Goal: Task Accomplishment & Management: Complete application form

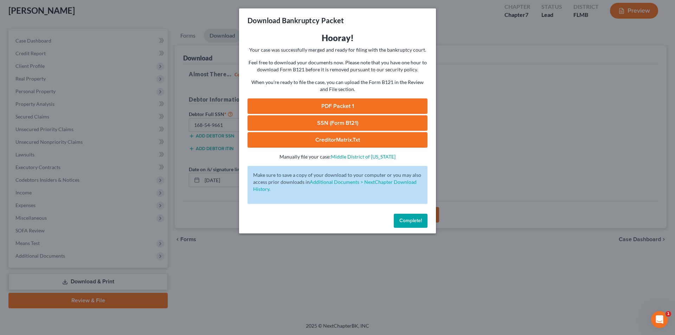
click at [330, 105] on link "PDF Packet 1" at bounding box center [337, 105] width 180 height 15
click at [343, 123] on link "SSN (Form B121)" at bounding box center [337, 122] width 180 height 15
click at [324, 121] on link "SSN (Form B121)" at bounding box center [337, 122] width 180 height 15
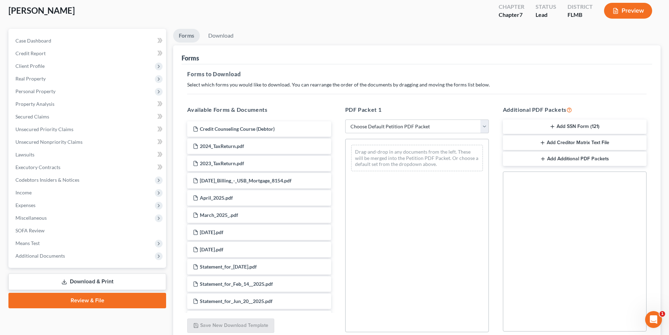
click at [547, 128] on button "Add SSN Form (121)" at bounding box center [575, 126] width 144 height 15
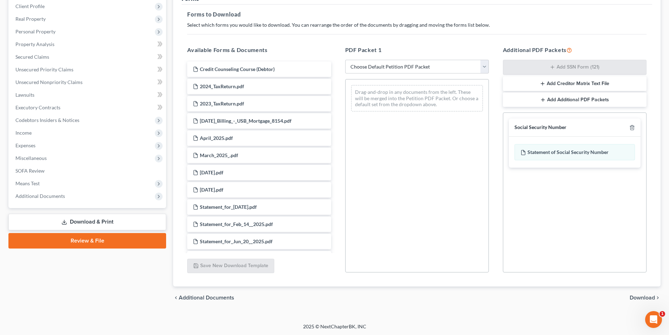
scroll to position [99, 0]
click at [641, 299] on span "Download" at bounding box center [642, 297] width 25 height 6
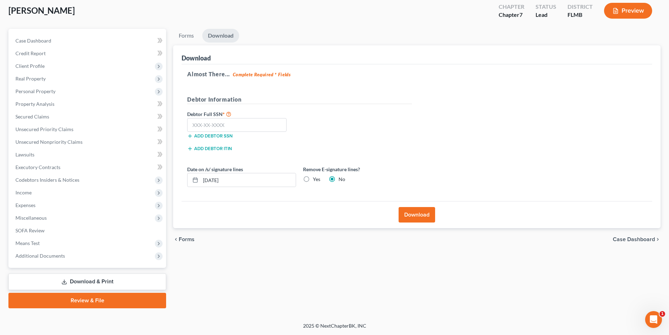
scroll to position [39, 0]
click at [203, 125] on input "text" at bounding box center [236, 125] width 99 height 14
type input "168-54-9661"
click at [421, 214] on button "Download" at bounding box center [417, 214] width 37 height 15
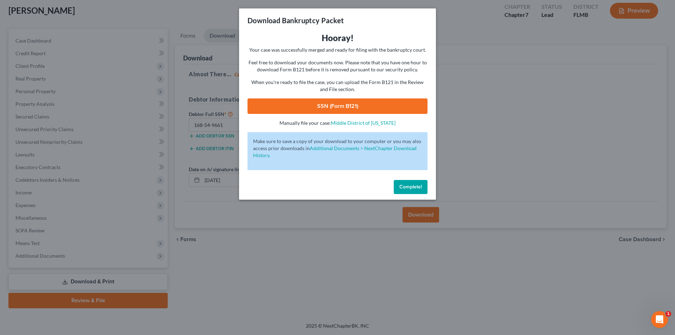
click at [348, 103] on link "SSN (Form B121)" at bounding box center [337, 105] width 180 height 15
click at [402, 188] on span "Complete!" at bounding box center [410, 187] width 22 height 6
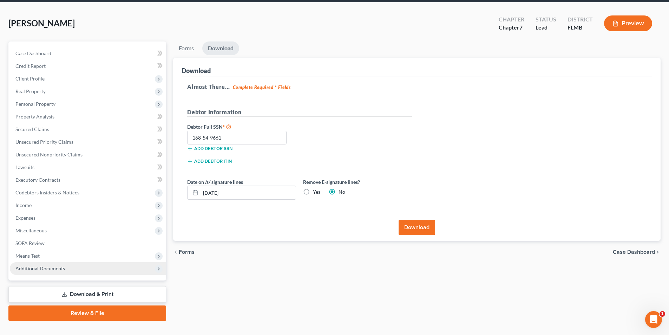
scroll to position [4, 0]
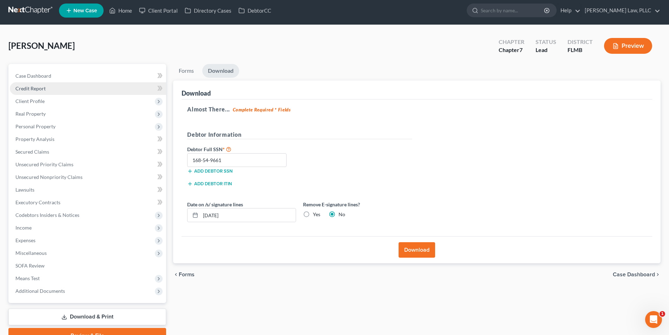
click at [46, 86] on link "Credit Report" at bounding box center [88, 88] width 156 height 13
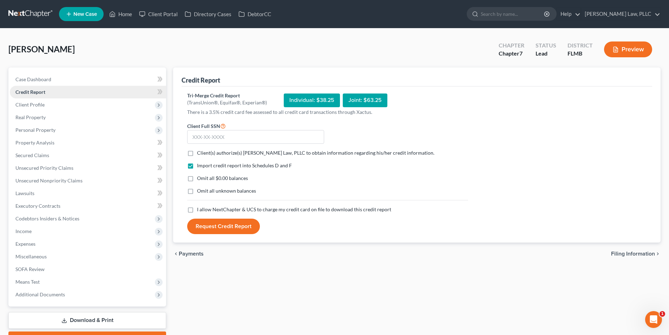
click at [44, 94] on span "Credit Report" at bounding box center [30, 92] width 30 height 6
click at [40, 103] on span "Client Profile" at bounding box center [29, 105] width 29 height 6
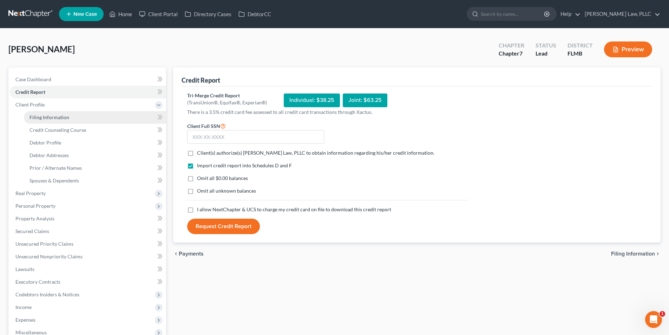
click at [51, 116] on span "Filing Information" at bounding box center [50, 117] width 40 height 6
select select "1"
select select "0"
select select "15"
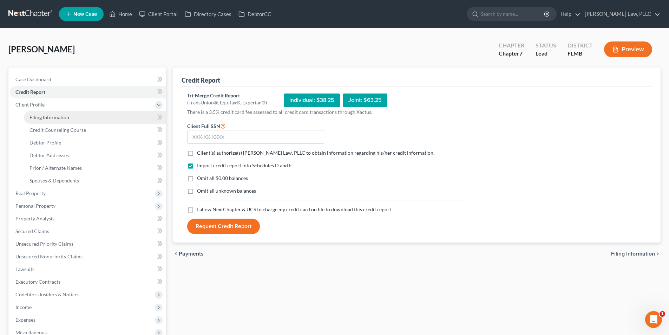
select select "9"
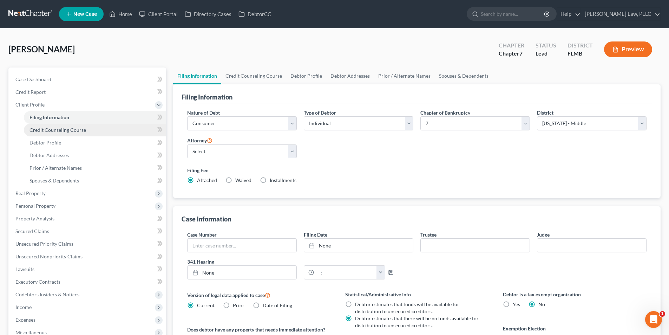
click at [59, 131] on span "Credit Counseling Course" at bounding box center [58, 130] width 57 height 6
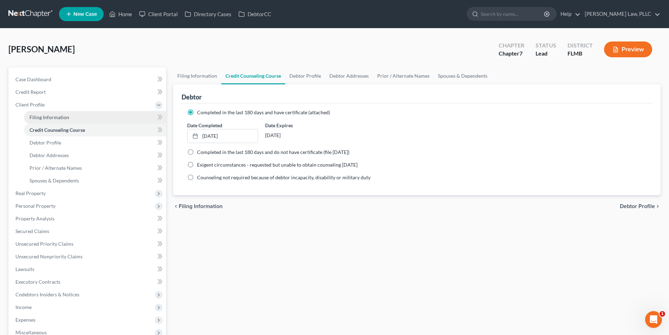
click at [66, 120] on span "Filing Information" at bounding box center [50, 117] width 40 height 6
select select "1"
select select "0"
select select "15"
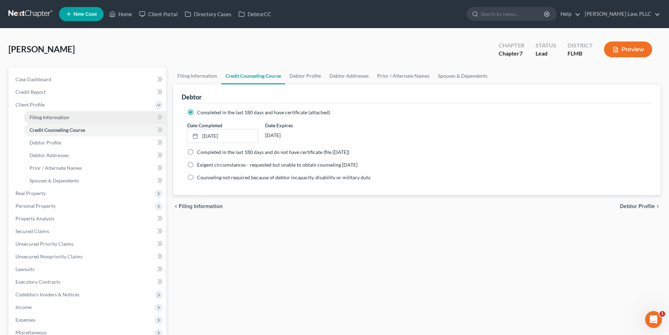
select select "0"
select select "9"
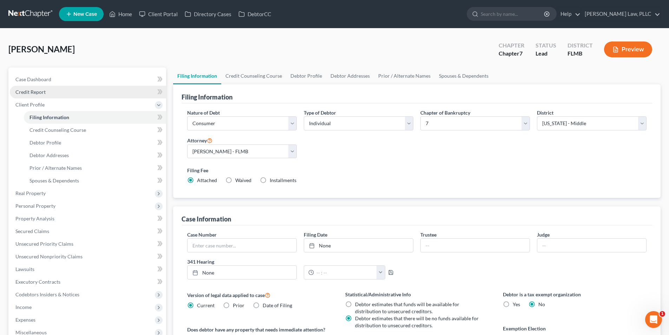
click at [82, 93] on link "Credit Report" at bounding box center [88, 92] width 156 height 13
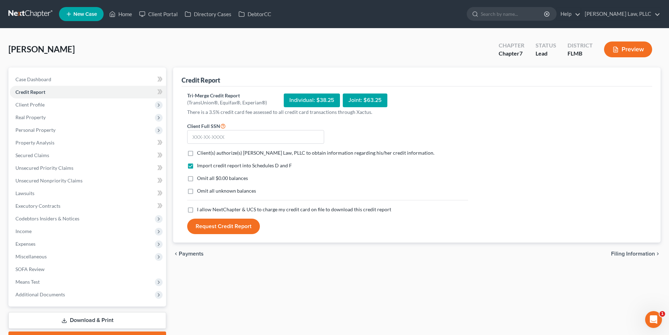
click at [197, 153] on label "Client(s) authorize(s) [PERSON_NAME] Law, PLLC to obtain information regarding …" at bounding box center [316, 152] width 238 height 7
click at [200, 153] on input "Client(s) authorize(s) [PERSON_NAME] Law, PLLC to obtain information regarding …" at bounding box center [202, 151] width 5 height 5
checkbox input "true"
click at [195, 133] on input "text" at bounding box center [255, 137] width 137 height 14
type input "168-54-9661"
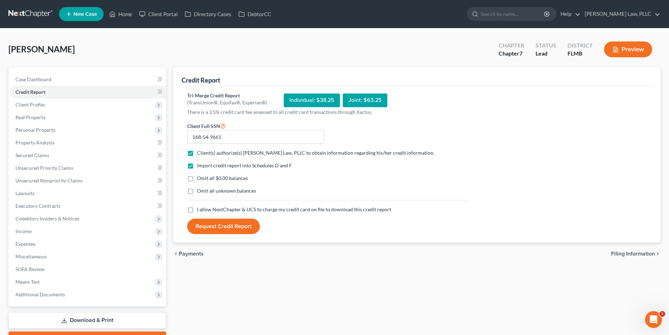
click at [288, 98] on div "Individual: $38.25" at bounding box center [312, 100] width 56 height 14
click at [197, 211] on label "I allow NextChapter & UCS to charge my credit card on file to download this cre…" at bounding box center [294, 209] width 194 height 7
click at [200, 211] on input "I allow NextChapter & UCS to charge my credit card on file to download this cre…" at bounding box center [202, 208] width 5 height 5
checkbox input "true"
click at [224, 225] on button "Request Credit Report" at bounding box center [223, 226] width 73 height 15
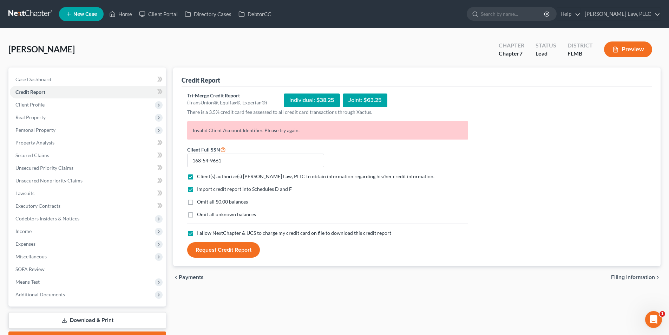
click at [291, 103] on div "Individual: $38.25" at bounding box center [312, 100] width 56 height 14
click at [34, 91] on span "Credit Report" at bounding box center [30, 92] width 30 height 6
click at [30, 6] on nav "Home New Case Client Portal Directory Cases DebtorCC [PERSON_NAME] Law, PLLC [P…" at bounding box center [334, 14] width 669 height 28
click at [30, 10] on link at bounding box center [30, 14] width 45 height 13
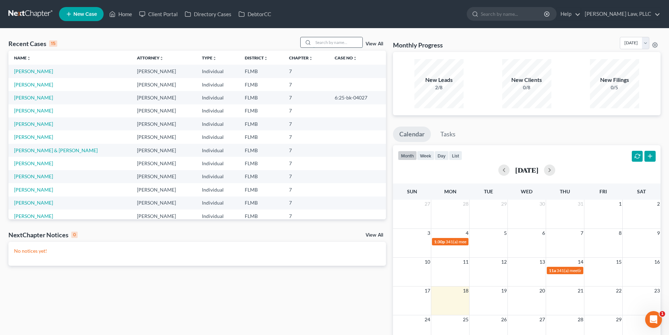
click at [318, 40] on input "search" at bounding box center [337, 42] width 49 height 10
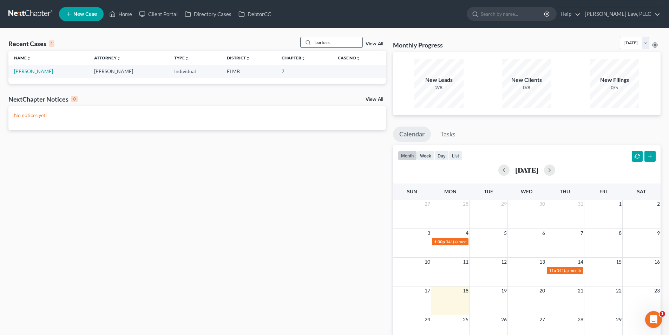
type input "bartosic"
click at [44, 70] on link "[PERSON_NAME]" at bounding box center [33, 71] width 39 height 6
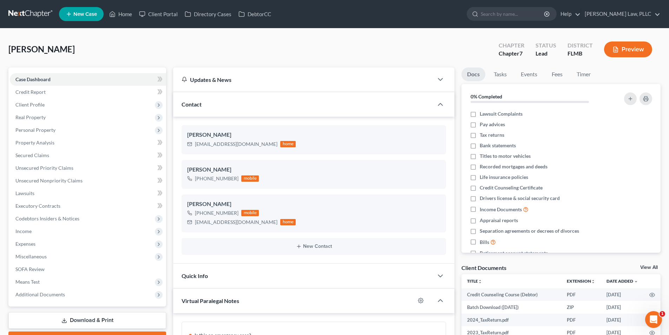
scroll to position [307, 0]
click at [48, 89] on link "Credit Report" at bounding box center [88, 92] width 156 height 13
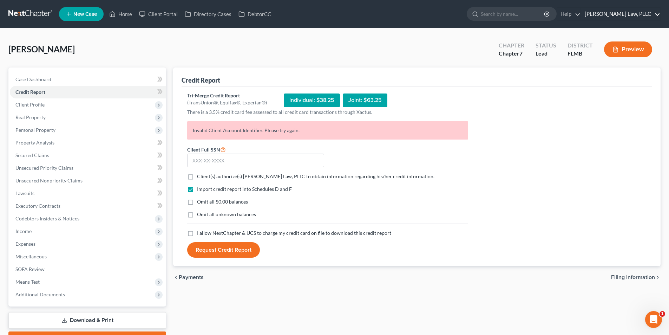
click at [625, 15] on link "[PERSON_NAME] Law, PLLC" at bounding box center [621, 14] width 79 height 13
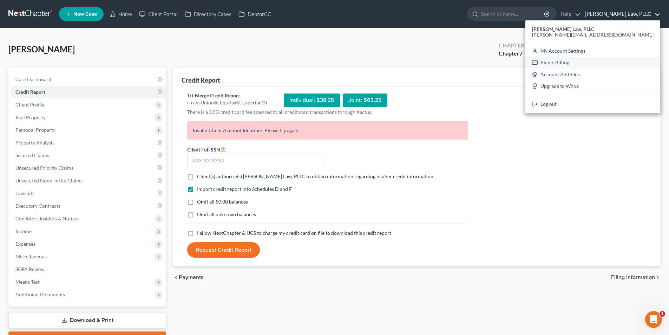
click at [627, 64] on link "Plan + Billing" at bounding box center [593, 63] width 135 height 12
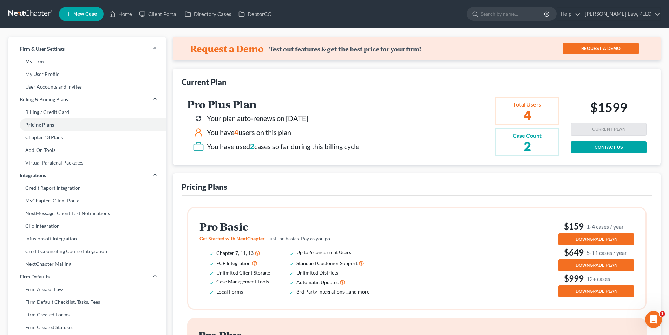
click at [173, 33] on div "Firm & User Settings My Firm My User Profile User Accounts and Invites Billing …" at bounding box center [334, 341] width 669 height 626
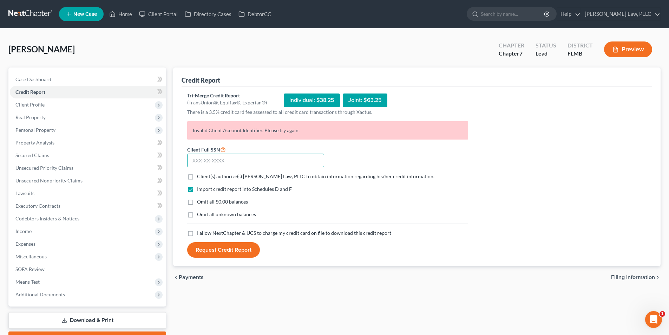
click at [194, 164] on input "text" at bounding box center [255, 161] width 137 height 14
type input "168-54-9661"
click at [187, 242] on button "Request Credit Report" at bounding box center [223, 249] width 73 height 15
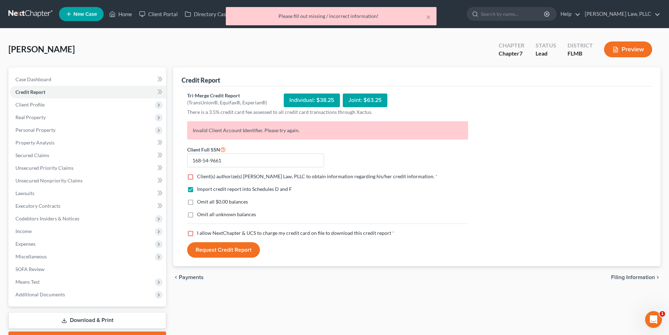
click at [197, 179] on label "Client(s) authorize(s) [PERSON_NAME] Law, PLLC to obtain information regarding …" at bounding box center [317, 176] width 241 height 7
click at [200, 177] on input "Client(s) authorize(s) [PERSON_NAME] Law, PLLC to obtain information regarding …" at bounding box center [202, 175] width 5 height 5
checkbox input "true"
click at [197, 236] on label "I allow NextChapter & UCS to charge my credit card on file to download this cre…" at bounding box center [296, 232] width 198 height 7
click at [200, 234] on input "I allow NextChapter & UCS to charge my credit card on file to download this cre…" at bounding box center [202, 231] width 5 height 5
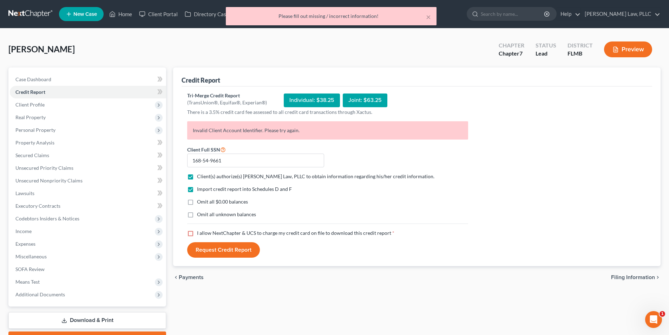
checkbox input "true"
click at [205, 250] on button "Request Credit Report" at bounding box center [223, 249] width 73 height 15
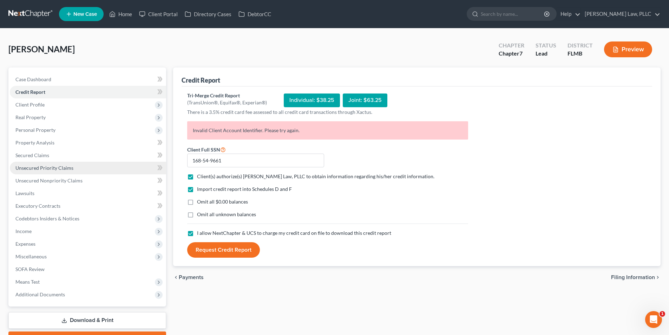
click at [51, 166] on span "Unsecured Priority Claims" at bounding box center [44, 168] width 58 height 6
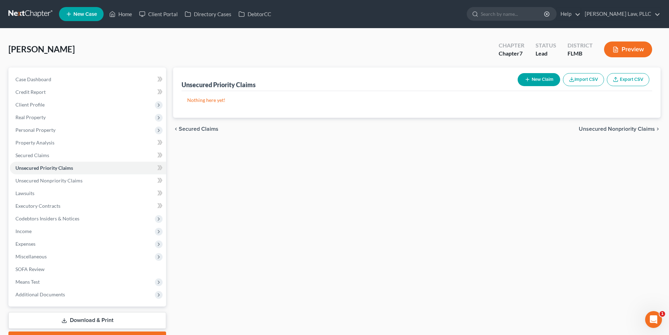
click at [543, 81] on button "New Claim" at bounding box center [539, 79] width 43 height 13
select select "0"
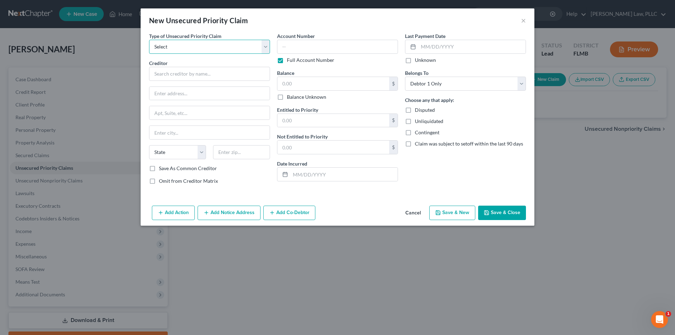
click at [218, 47] on select "Select Taxes & Other Government Units Domestic Support Obligations Extensions o…" at bounding box center [209, 47] width 121 height 14
click at [524, 19] on button "×" at bounding box center [523, 20] width 5 height 8
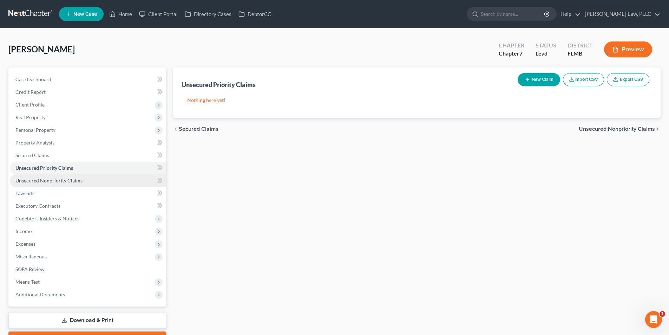
click at [58, 181] on span "Unsecured Nonpriority Claims" at bounding box center [48, 180] width 67 height 6
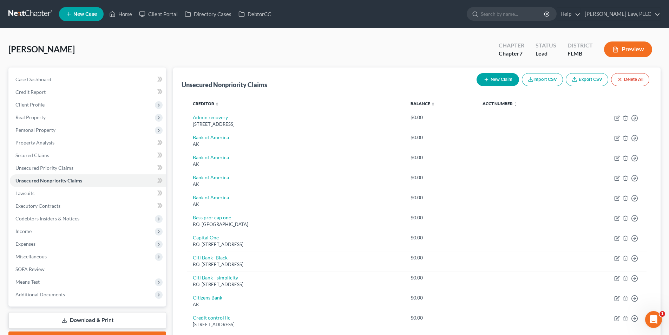
click at [503, 75] on button "New Claim" at bounding box center [498, 79] width 43 height 13
select select "0"
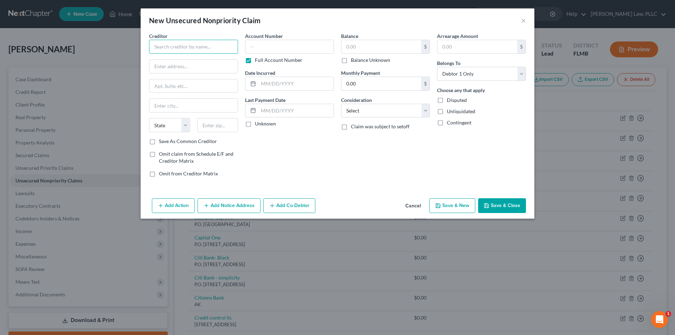
click at [199, 48] on input "text" at bounding box center [193, 47] width 89 height 14
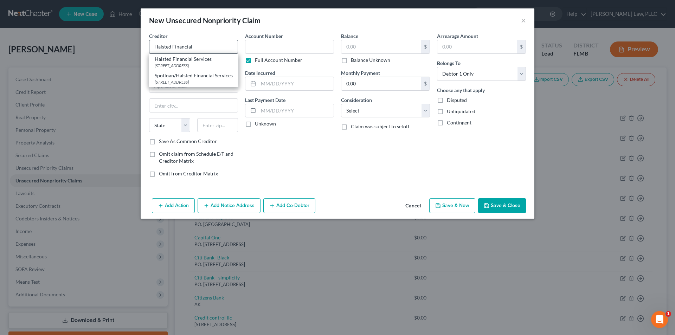
type input "Halsted Financial"
paste input "8001 Lincoln Ave Suite 500"
type input "8001 Lincoln Ave Suite 500"
click at [182, 83] on input "text" at bounding box center [193, 85] width 88 height 13
type input "Suite 500"
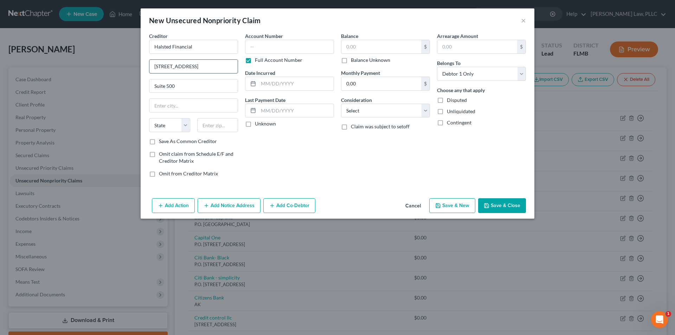
drag, startPoint x: 191, startPoint y: 66, endPoint x: 230, endPoint y: 65, distance: 39.0
click at [230, 65] on input "8001 Lincoln Ave Suite 500" at bounding box center [193, 66] width 88 height 13
type input "8001 Lincoln Ave"
paste input "Skokie, IL"
type input "Skokie, IL"
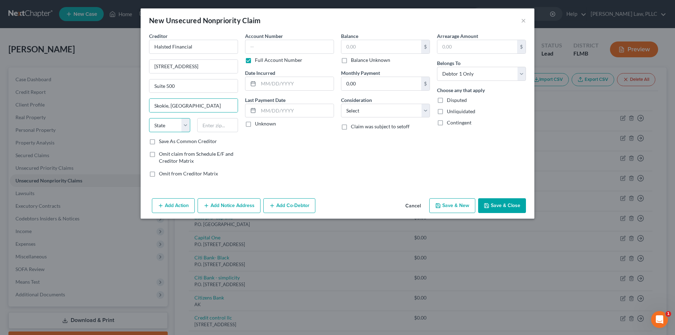
click at [165, 120] on select "State AL AK AR AZ CA CO CT DE DC FL GA GU HI ID IL IN IA KS KY LA ME MD MA MI M…" at bounding box center [169, 125] width 41 height 14
select select "14"
click at [169, 108] on input "Skokie, IL" at bounding box center [193, 105] width 88 height 13
type input "Skokie"
click at [211, 128] on input "text" at bounding box center [217, 125] width 41 height 14
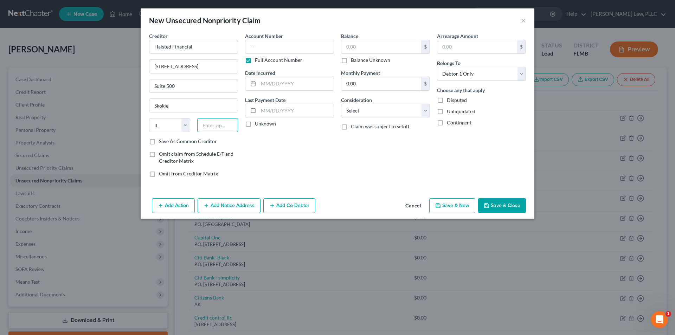
paste input "60077"
type input "60077"
click at [159, 141] on label "Save As Common Creditor" at bounding box center [188, 141] width 58 height 7
click at [162, 141] on input "Save As Common Creditor" at bounding box center [164, 140] width 5 height 5
checkbox input "true"
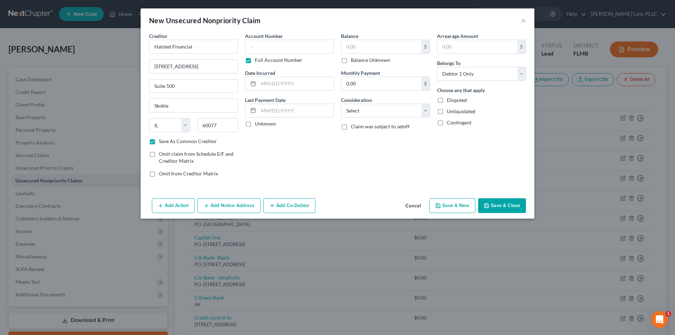
click at [351, 63] on label "Balance Unknown" at bounding box center [370, 60] width 39 height 7
click at [354, 61] on input "Balance Unknown" at bounding box center [356, 59] width 5 height 5
checkbox input "true"
type input "0.00"
click at [491, 206] on button "Save & Close" at bounding box center [502, 205] width 48 height 15
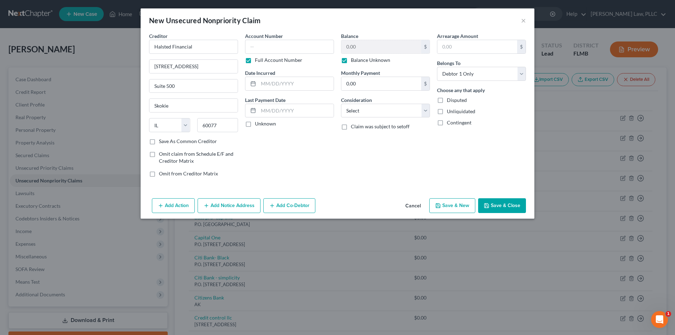
checkbox input "false"
